Goal: Task Accomplishment & Management: Complete application form

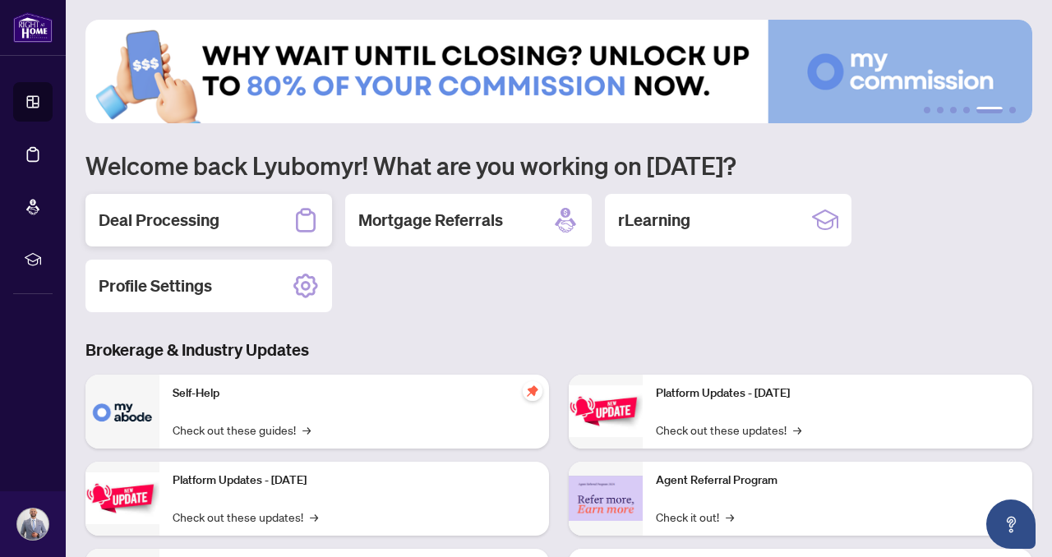
click at [207, 227] on h2 "Deal Processing" at bounding box center [159, 220] width 121 height 23
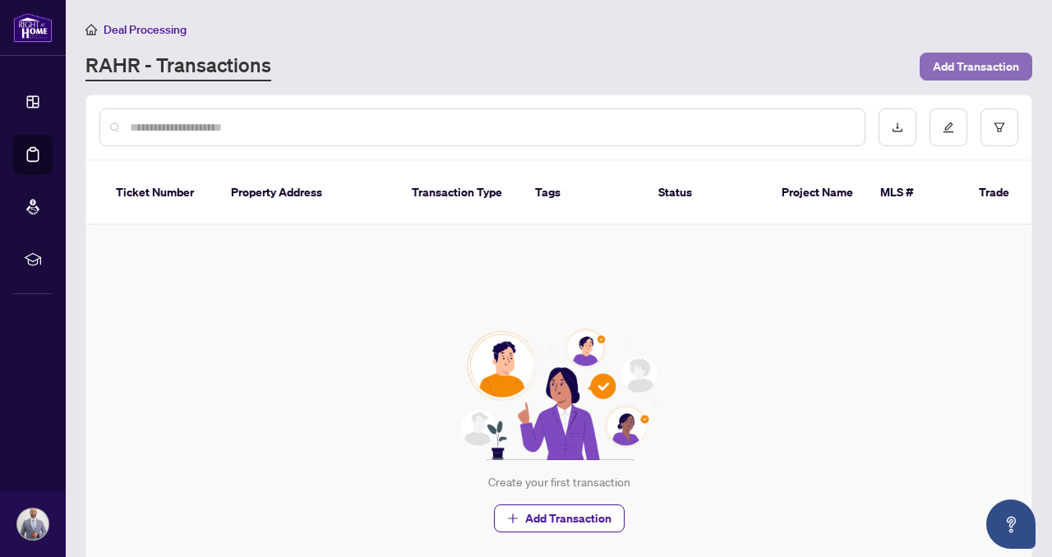
click at [978, 72] on span "Add Transaction" at bounding box center [976, 66] width 86 height 26
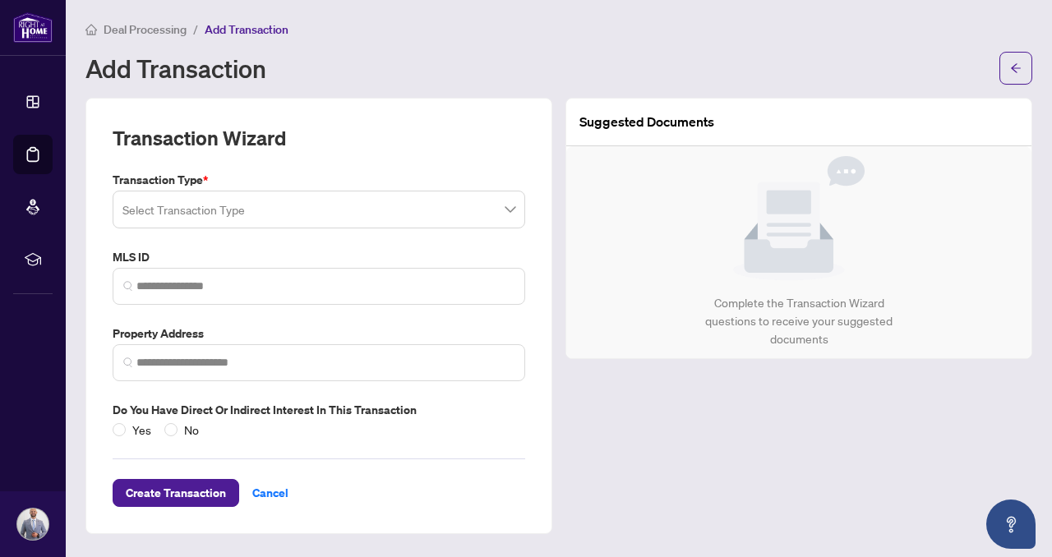
click at [278, 206] on input "search" at bounding box center [311, 212] width 378 height 36
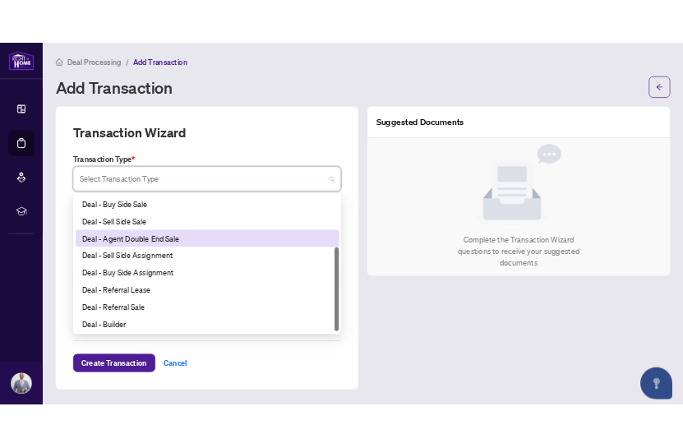
scroll to position [104, 0]
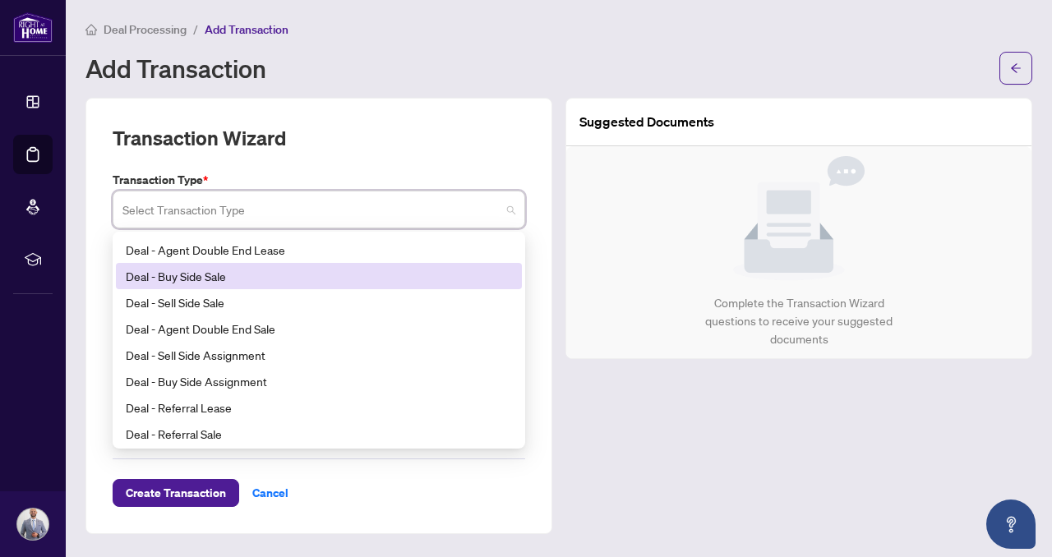
click at [227, 277] on div "Deal - Buy Side Sale" at bounding box center [319, 276] width 386 height 18
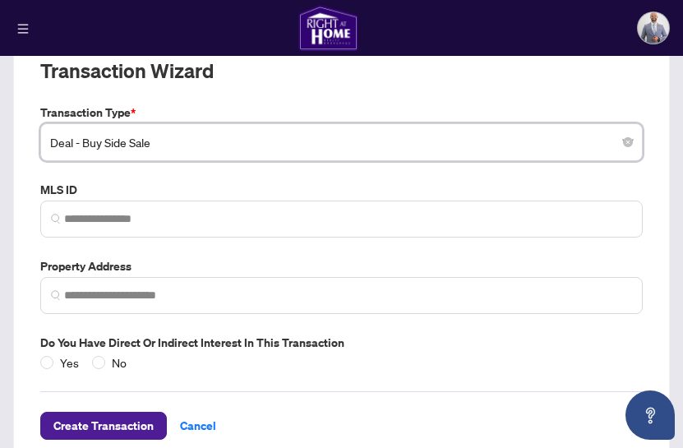
scroll to position [0, 0]
